Goal: Task Accomplishment & Management: Complete application form

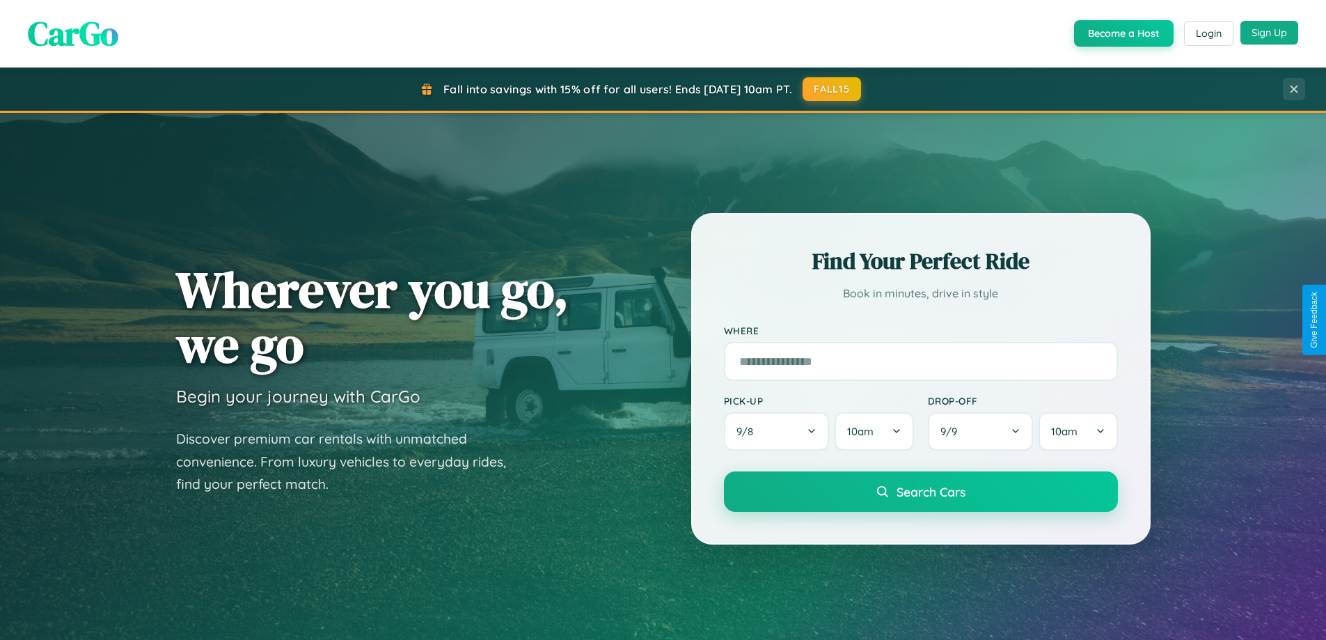
click at [1269, 33] on button "Sign Up" at bounding box center [1269, 33] width 58 height 24
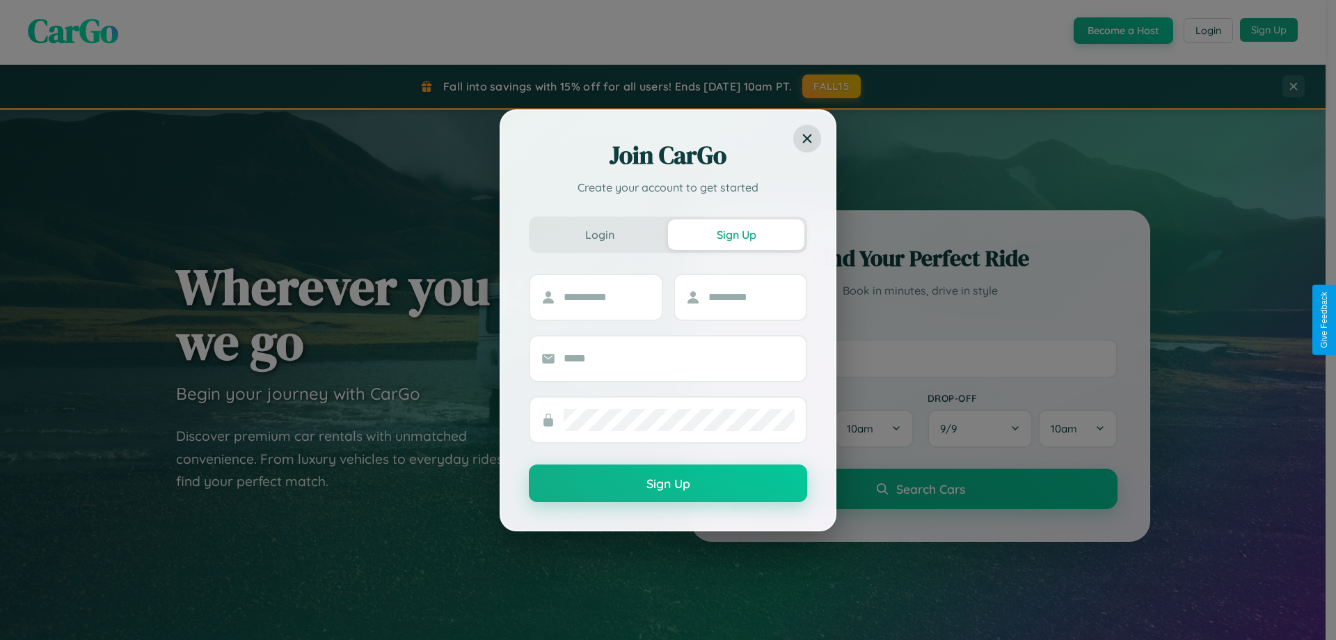
scroll to position [2678, 0]
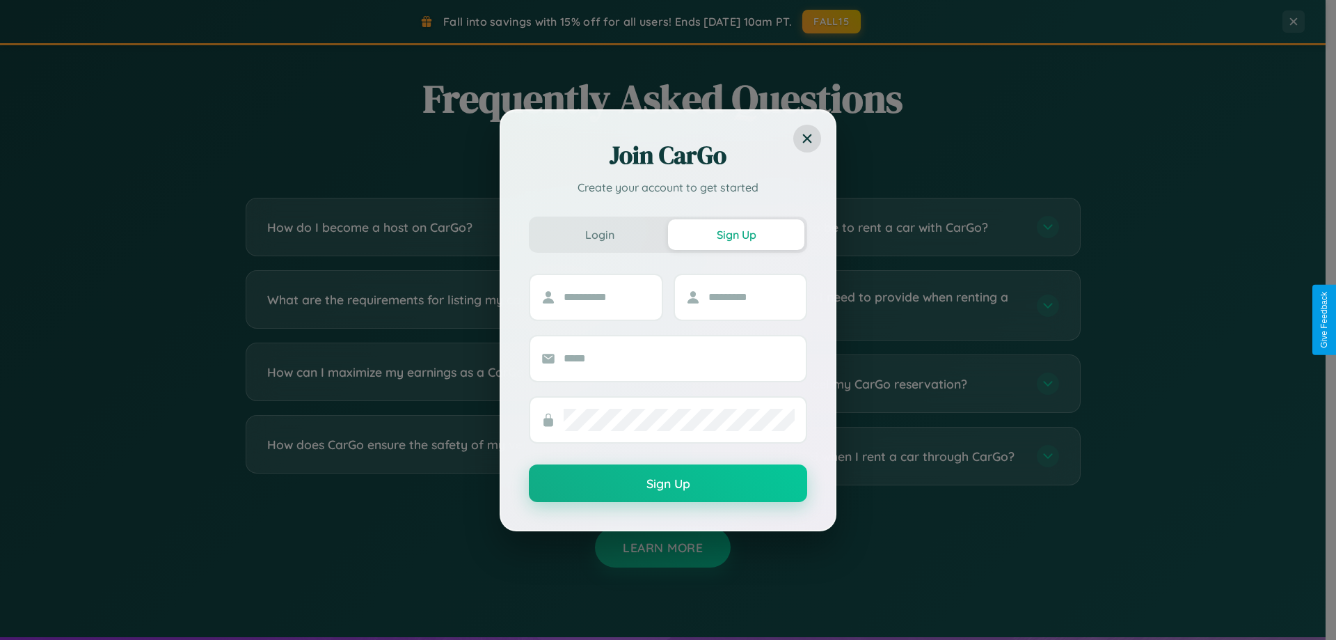
click at [878, 383] on div "Join CarGo Create your account to get started Login Sign Up Sign Up" at bounding box center [668, 320] width 1336 height 640
click at [447, 456] on div "Join CarGo Create your account to get started Login Sign Up Sign Up" at bounding box center [668, 320] width 1336 height 640
click at [447, 383] on div "Join CarGo Create your account to get started Login Sign Up Sign Up" at bounding box center [668, 320] width 1336 height 640
click at [878, 456] on div "Join CarGo Create your account to get started Login Sign Up Sign Up" at bounding box center [668, 320] width 1336 height 640
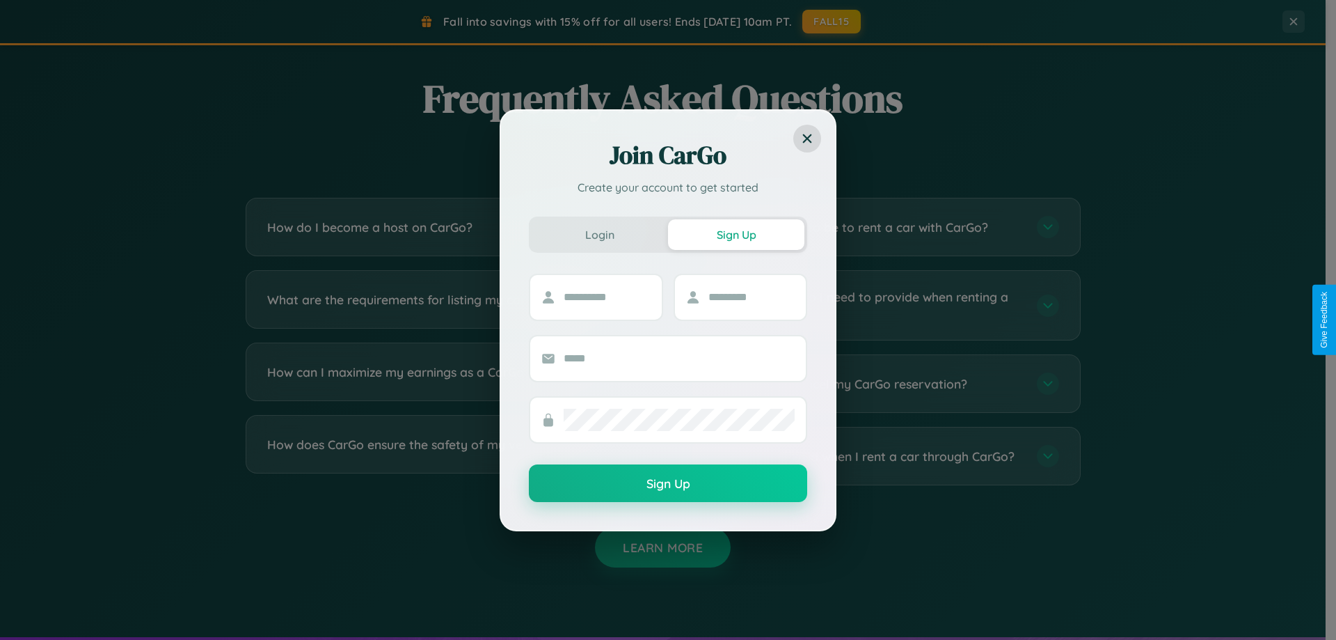
click at [447, 305] on div "Join CarGo Create your account to get started Login Sign Up Sign Up" at bounding box center [668, 320] width 1336 height 640
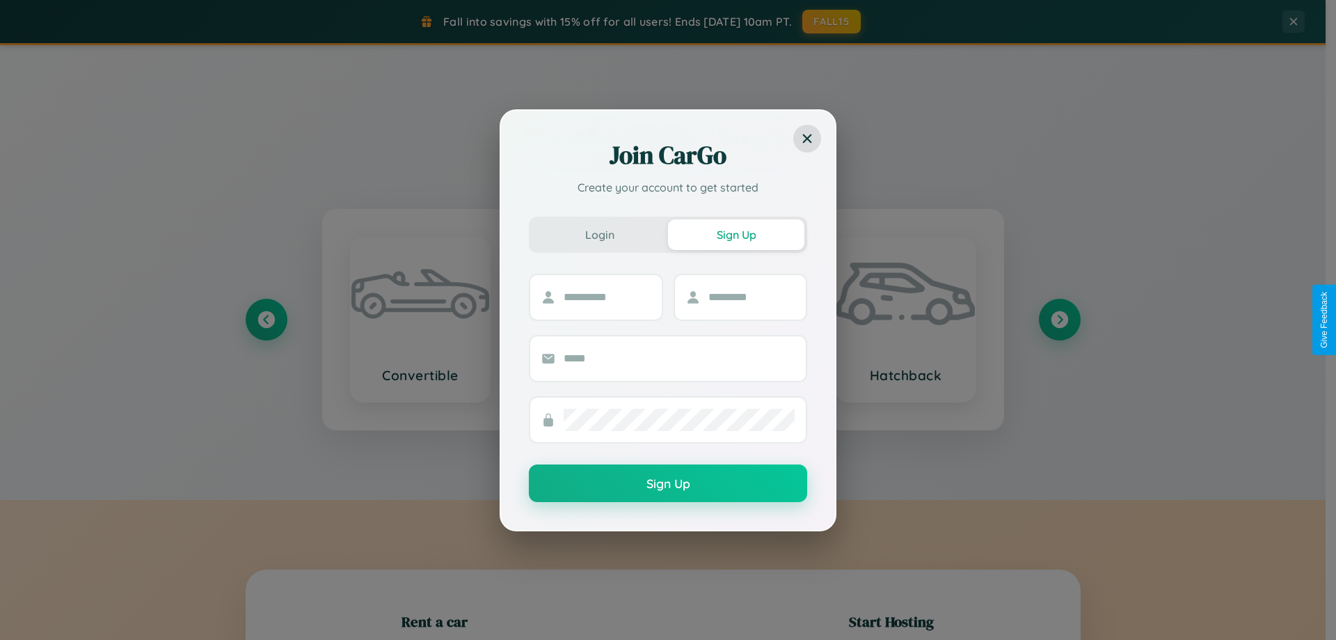
scroll to position [301, 0]
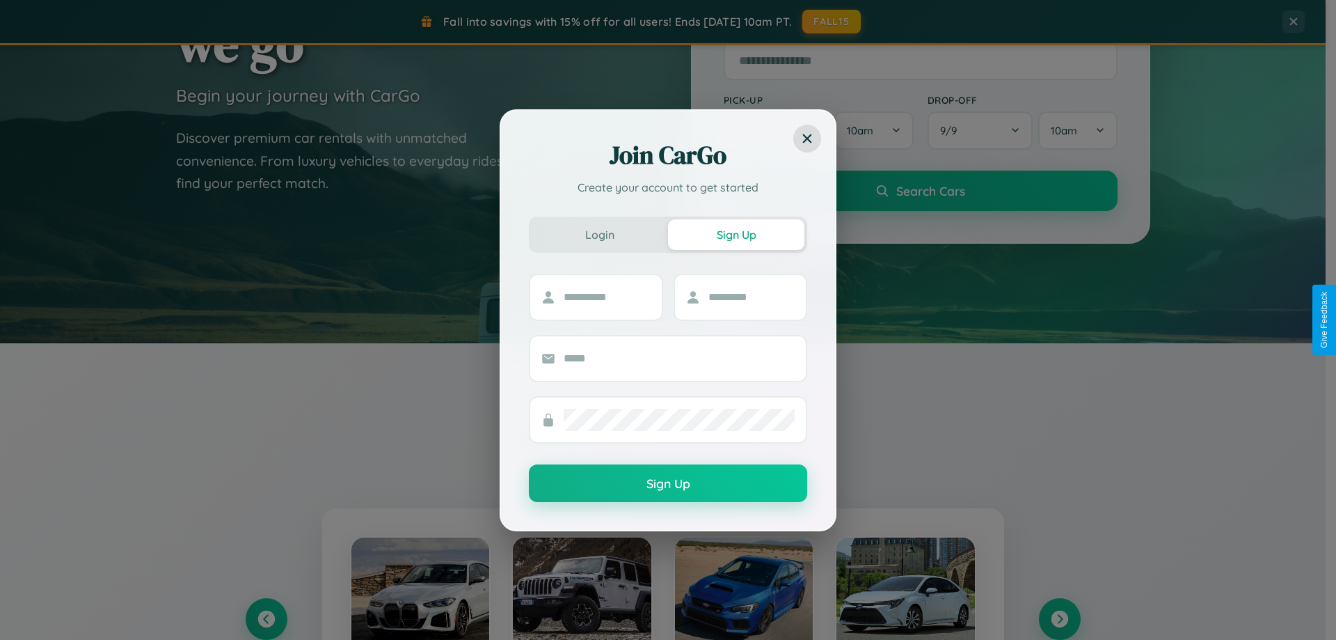
click at [266, 619] on div "Join CarGo Create your account to get started Login Sign Up Sign Up" at bounding box center [668, 320] width 1336 height 640
click at [1059, 619] on div "Join CarGo Create your account to get started Login Sign Up Sign Up" at bounding box center [668, 320] width 1336 height 640
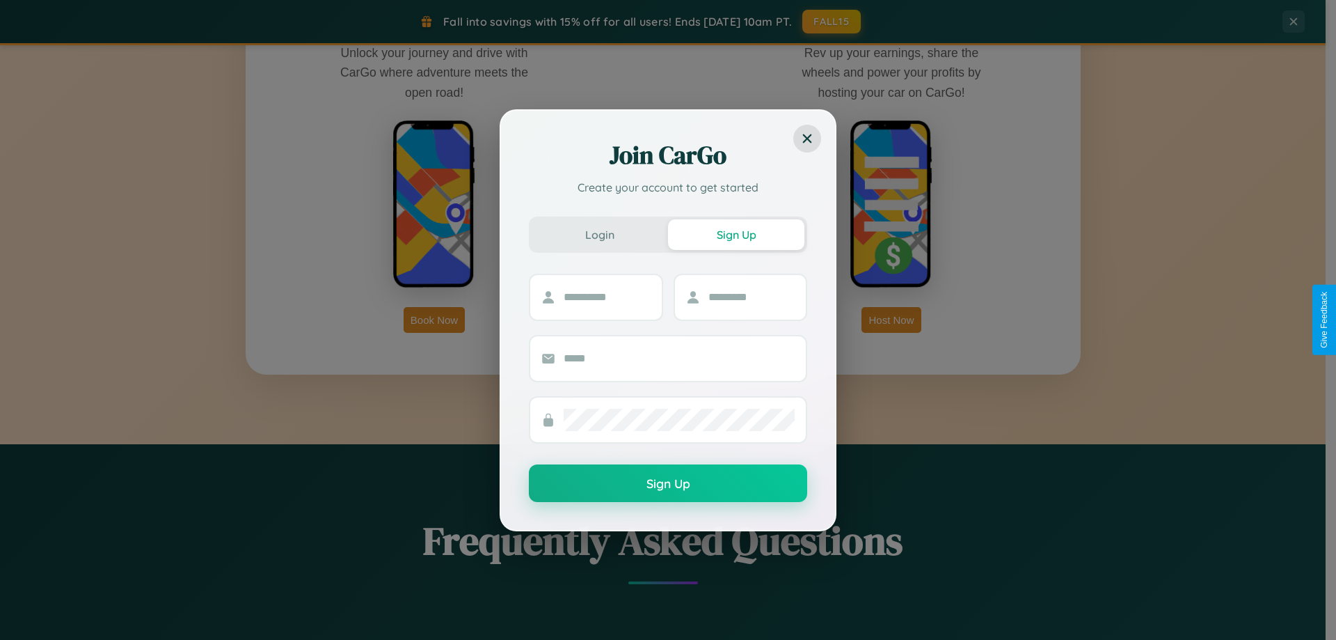
click at [891, 319] on div "Join CarGo Create your account to get started Login Sign Up Sign Up" at bounding box center [668, 320] width 1336 height 640
